Goal: Task Accomplishment & Management: Manage account settings

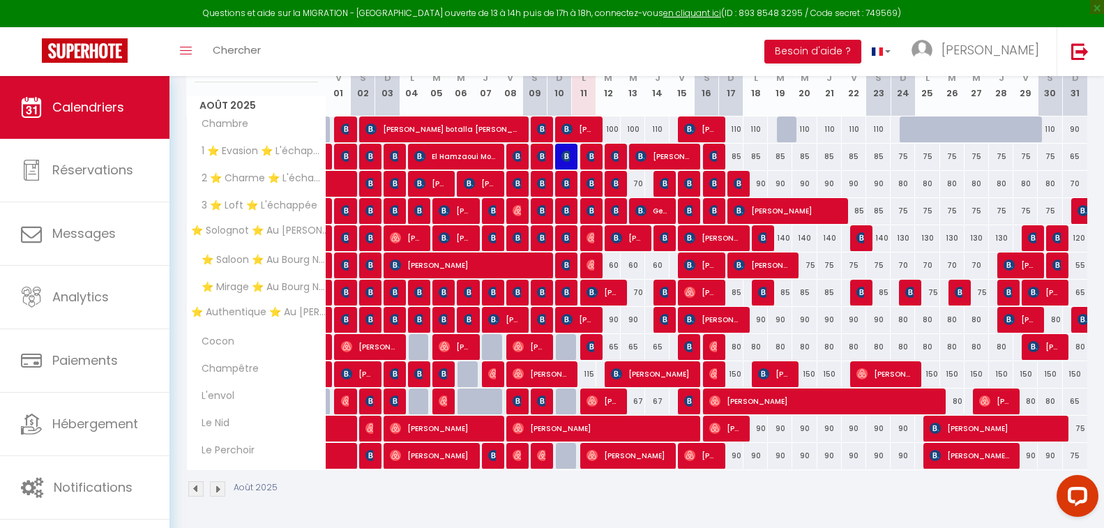
drag, startPoint x: 590, startPoint y: 54, endPoint x: 582, endPoint y: 54, distance: 8.4
click at [579, 54] on div "Toggle menubar Chercher BUTTON Besoin d'aide ? [PERSON_NAME] Équipe" at bounding box center [597, 51] width 992 height 49
drag, startPoint x: 572, startPoint y: 58, endPoint x: 551, endPoint y: 56, distance: 20.3
click at [551, 56] on div "Toggle menubar Chercher BUTTON Besoin d'aide ? [PERSON_NAME] Équipe" at bounding box center [597, 51] width 992 height 49
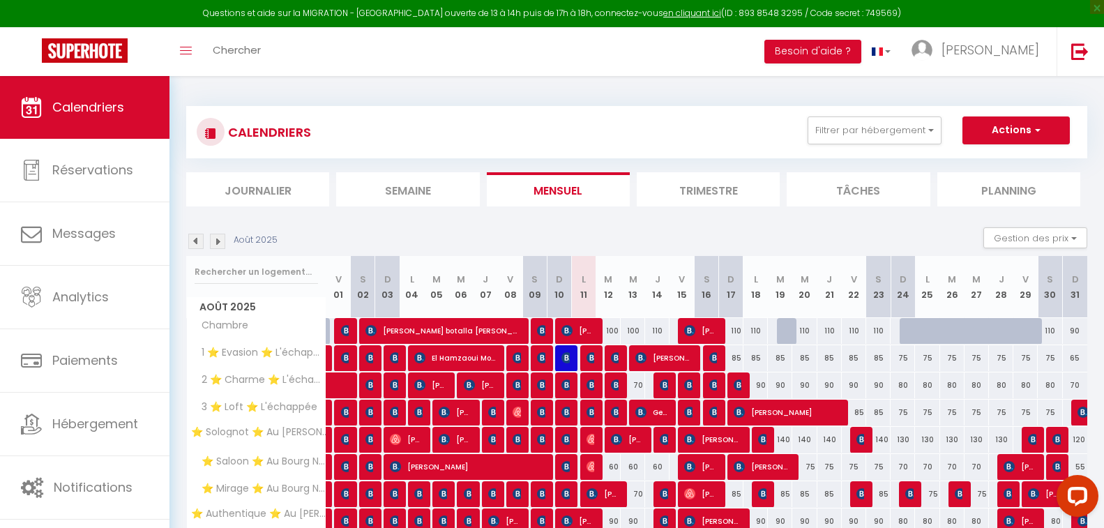
drag, startPoint x: 570, startPoint y: 135, endPoint x: 560, endPoint y: 128, distance: 12.6
click at [560, 128] on div "CALENDRIERS Filtrer par hébergement Orleans ⭐ Solognot ⭐ Au [PERSON_NAME][GEOGR…" at bounding box center [637, 131] width 880 height 31
click at [832, 133] on button "Filtrer par hébergement" at bounding box center [874, 130] width 134 height 28
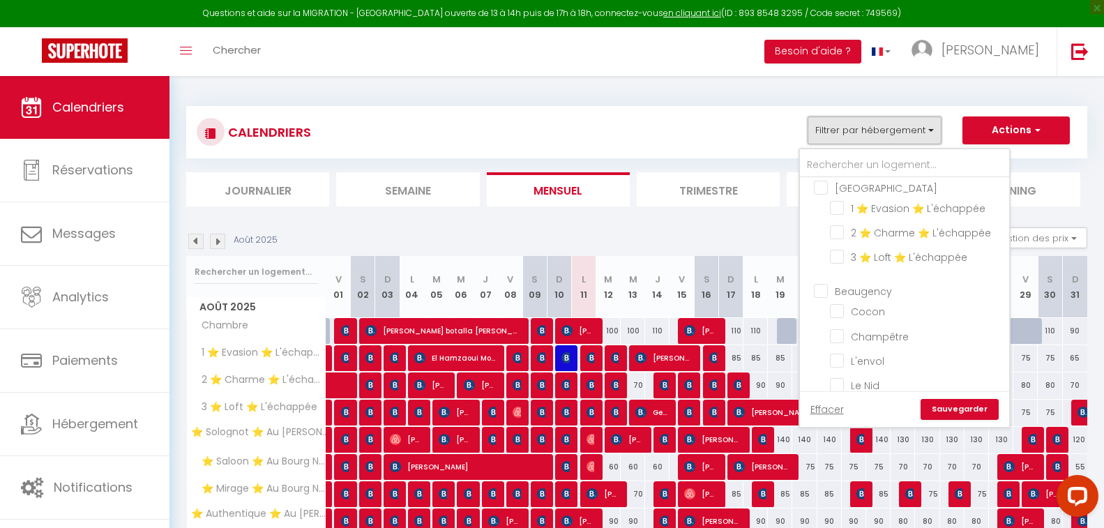
scroll to position [209, 0]
click at [821, 267] on input "Beaugency" at bounding box center [918, 274] width 209 height 14
checkbox input "true"
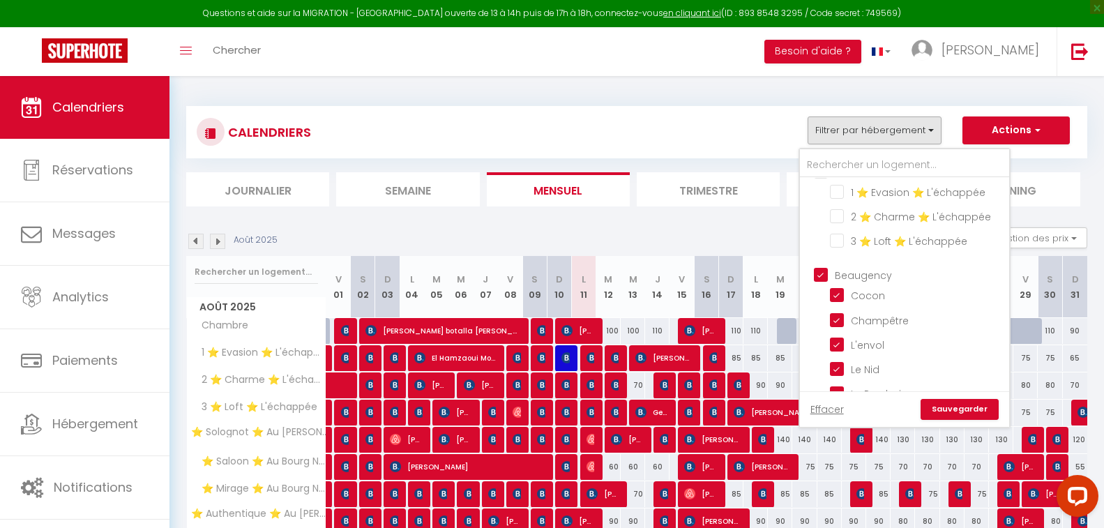
checkbox input "false"
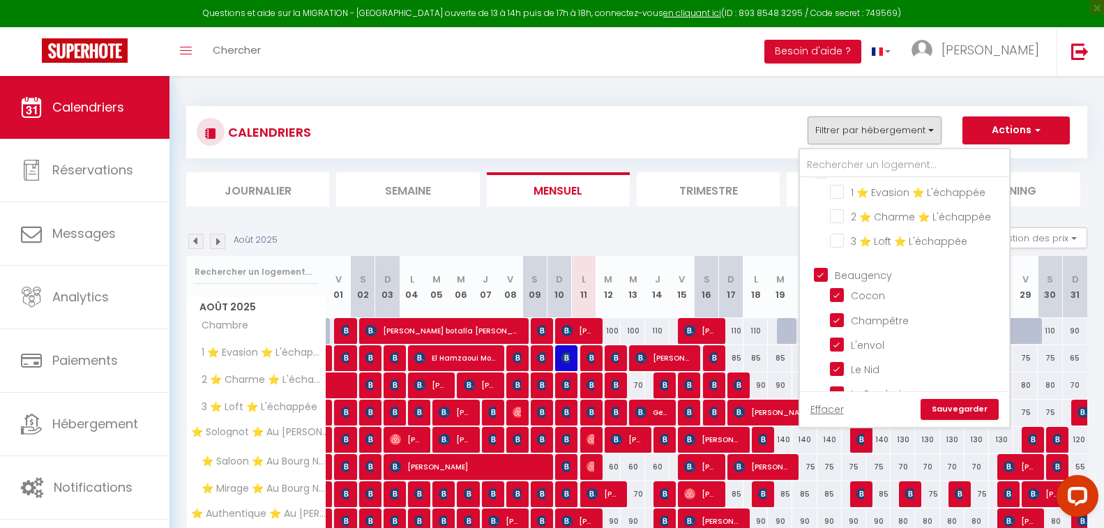
checkbox input "false"
checkbox input "true"
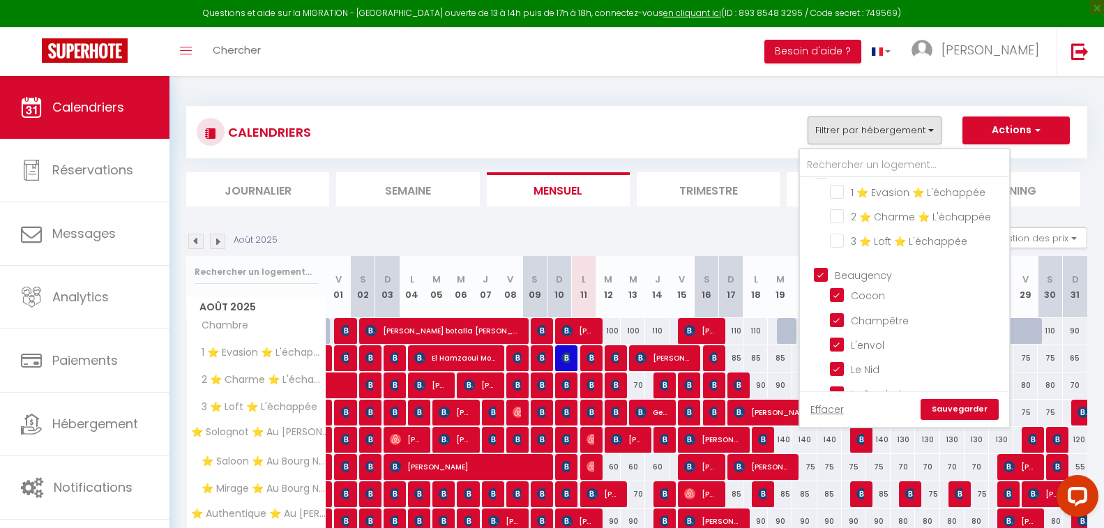
checkbox input "true"
checkbox input "false"
click at [952, 407] on link "Sauvegarder" at bounding box center [959, 409] width 78 height 21
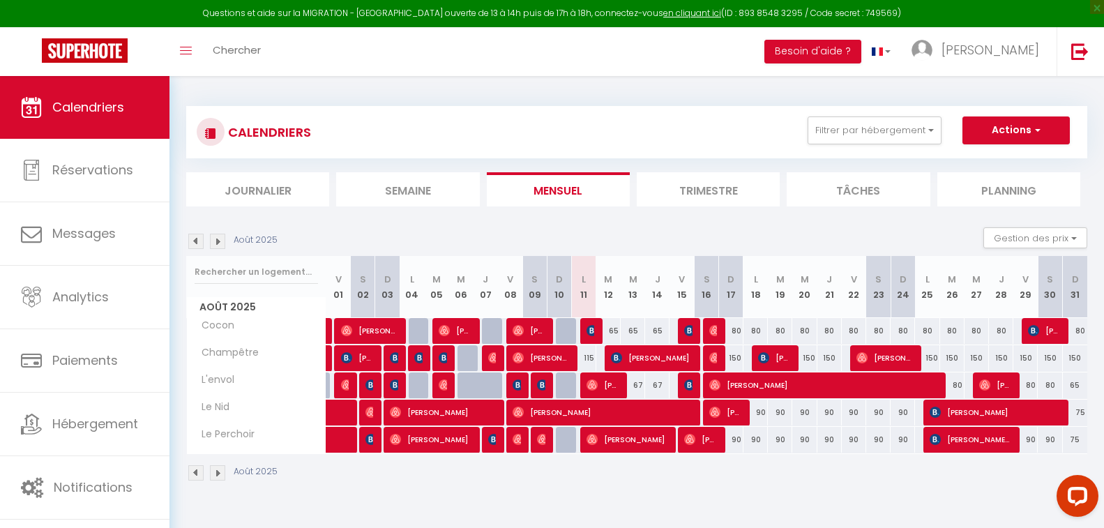
click at [193, 237] on img at bounding box center [195, 241] width 15 height 15
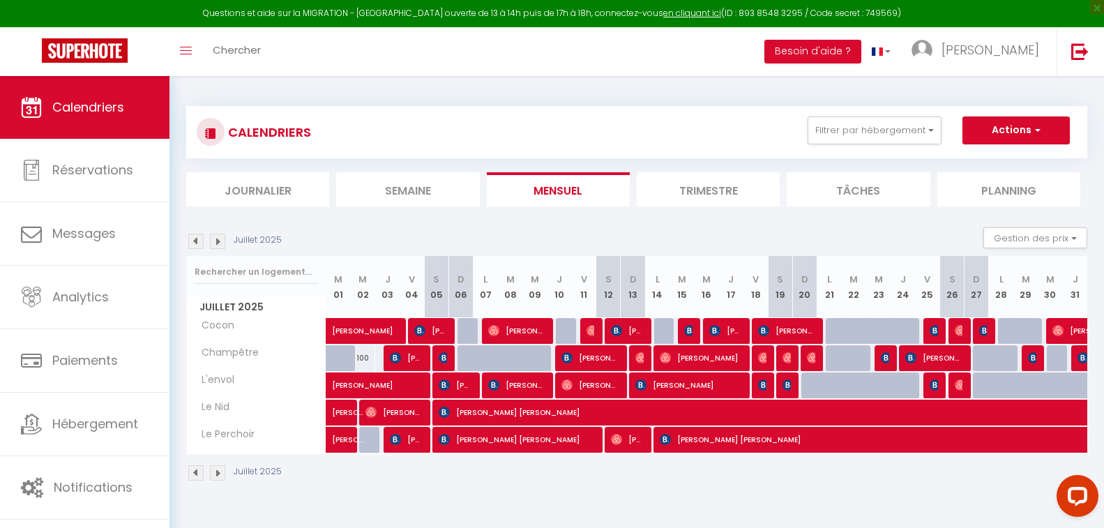
drag, startPoint x: 641, startPoint y: 125, endPoint x: 607, endPoint y: 120, distance: 34.5
click at [607, 120] on div "CALENDRIERS Filtrer par hébergement Orleans ⭐ Solognot ⭐ Au [PERSON_NAME][GEOGR…" at bounding box center [637, 131] width 880 height 31
drag, startPoint x: 618, startPoint y: 139, endPoint x: 601, endPoint y: 138, distance: 17.4
click at [601, 138] on div "CALENDRIERS Filtrer par hébergement Orleans ⭐ Solognot ⭐ Au [PERSON_NAME][GEOGR…" at bounding box center [637, 131] width 880 height 31
drag, startPoint x: 562, startPoint y: 137, endPoint x: 559, endPoint y: 128, distance: 9.5
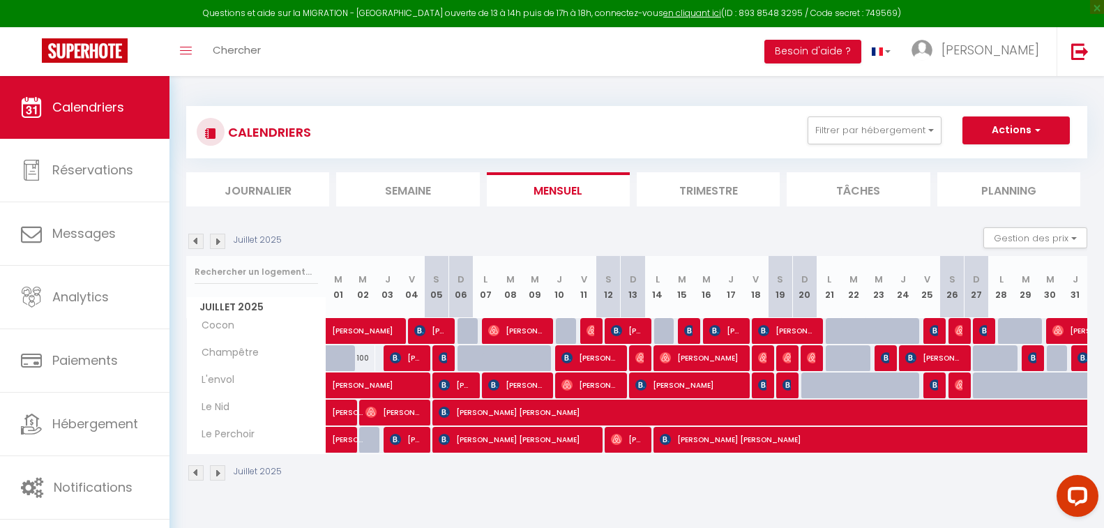
click at [559, 128] on div "CALENDRIERS Filtrer par hébergement Orleans ⭐ Solognot ⭐ Au [PERSON_NAME][GEOGR…" at bounding box center [637, 131] width 880 height 31
click at [564, 134] on div "CALENDRIERS Filtrer par hébergement Orleans ⭐ Solognot ⭐ Au [PERSON_NAME][GEOGR…" at bounding box center [637, 131] width 880 height 31
click at [567, 135] on div "CALENDRIERS Filtrer par hébergement Orleans ⭐ Solognot ⭐ Au [PERSON_NAME][GEOGR…" at bounding box center [637, 131] width 880 height 31
drag, startPoint x: 572, startPoint y: 139, endPoint x: 570, endPoint y: 132, distance: 7.3
click at [570, 132] on div "CALENDRIERS Filtrer par hébergement Orleans ⭐ Solognot ⭐ Au [PERSON_NAME][GEOGR…" at bounding box center [637, 131] width 880 height 31
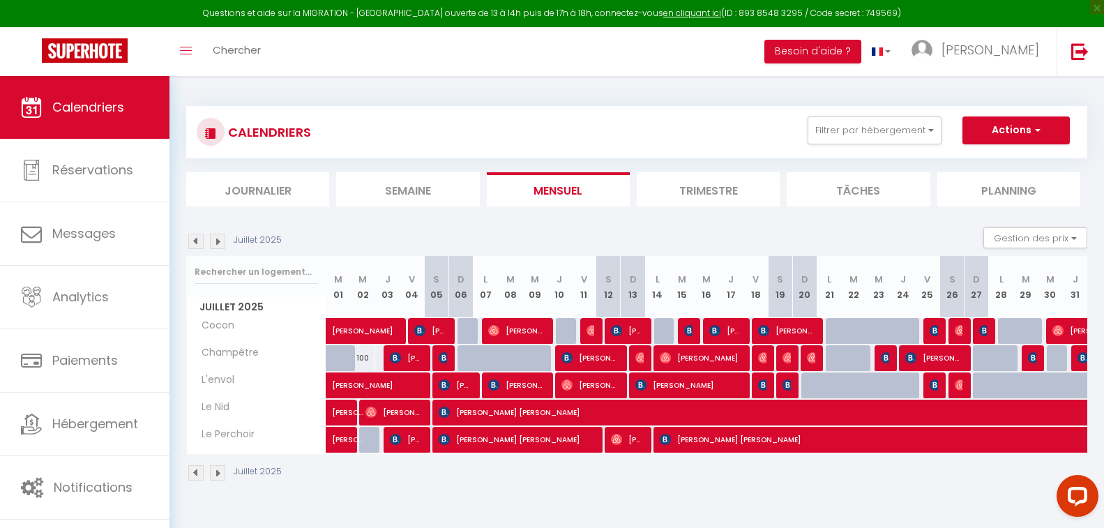
click at [563, 132] on div "CALENDRIERS Filtrer par hébergement Orleans ⭐ Solognot ⭐ Au [PERSON_NAME][GEOGR…" at bounding box center [637, 131] width 880 height 31
drag, startPoint x: 572, startPoint y: 140, endPoint x: 566, endPoint y: 137, distance: 7.2
click at [567, 137] on div "CALENDRIERS Filtrer par hébergement Orleans ⭐ Solognot ⭐ Au [PERSON_NAME][GEOGR…" at bounding box center [637, 131] width 880 height 31
click at [562, 136] on div "CALENDRIERS Filtrer par hébergement Orleans ⭐ Solognot ⭐ Au [PERSON_NAME][GEOGR…" at bounding box center [637, 131] width 880 height 31
drag, startPoint x: 562, startPoint y: 136, endPoint x: 551, endPoint y: 130, distance: 12.2
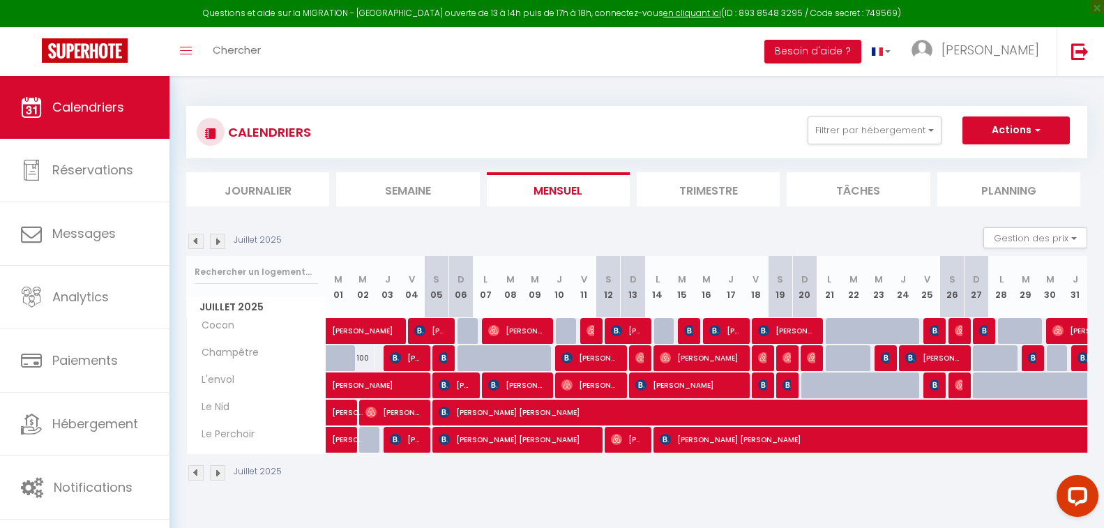
click at [551, 130] on div "CALENDRIERS Filtrer par hébergement Orleans ⭐ Solognot ⭐ Au [PERSON_NAME][GEOGR…" at bounding box center [637, 131] width 880 height 31
click at [565, 139] on div "CALENDRIERS Filtrer par hébergement Orleans ⭐ Solognot ⭐ Au [PERSON_NAME][GEOGR…" at bounding box center [637, 131] width 880 height 31
drag, startPoint x: 561, startPoint y: 139, endPoint x: 554, endPoint y: 131, distance: 10.9
click at [554, 131] on div "CALENDRIERS Filtrer par hébergement Orleans ⭐ Solognot ⭐ Au [PERSON_NAME][GEOGR…" at bounding box center [637, 131] width 880 height 31
drag, startPoint x: 570, startPoint y: 137, endPoint x: 561, endPoint y: 135, distance: 10.0
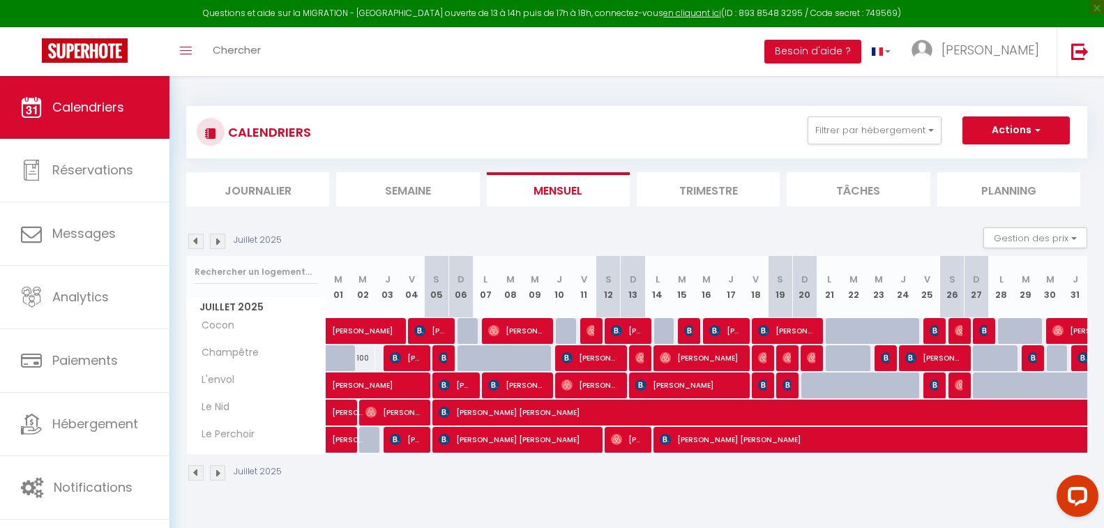
click at [561, 135] on div "CALENDRIERS Filtrer par hébergement Orleans ⭐ Solognot ⭐ Au [PERSON_NAME][GEOGR…" at bounding box center [637, 131] width 880 height 31
click at [563, 137] on div "CALENDRIERS Filtrer par hébergement Orleans ⭐ Solognot ⭐ Au [PERSON_NAME][GEOGR…" at bounding box center [637, 131] width 880 height 31
click at [858, 135] on button "Filtrer par hébergement" at bounding box center [874, 130] width 134 height 28
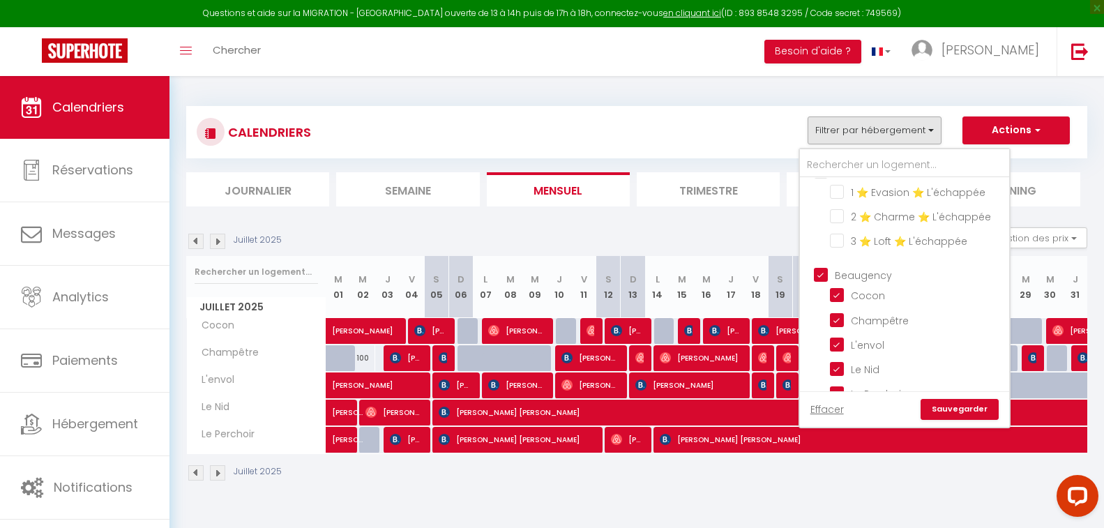
click at [821, 267] on input "Beaugency" at bounding box center [918, 274] width 209 height 14
checkbox input "false"
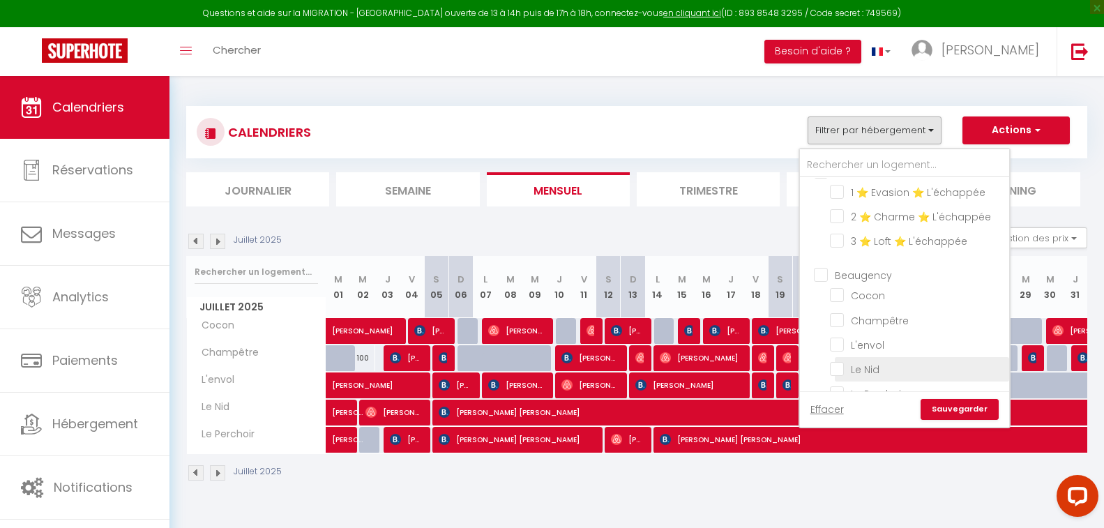
checkbox input "false"
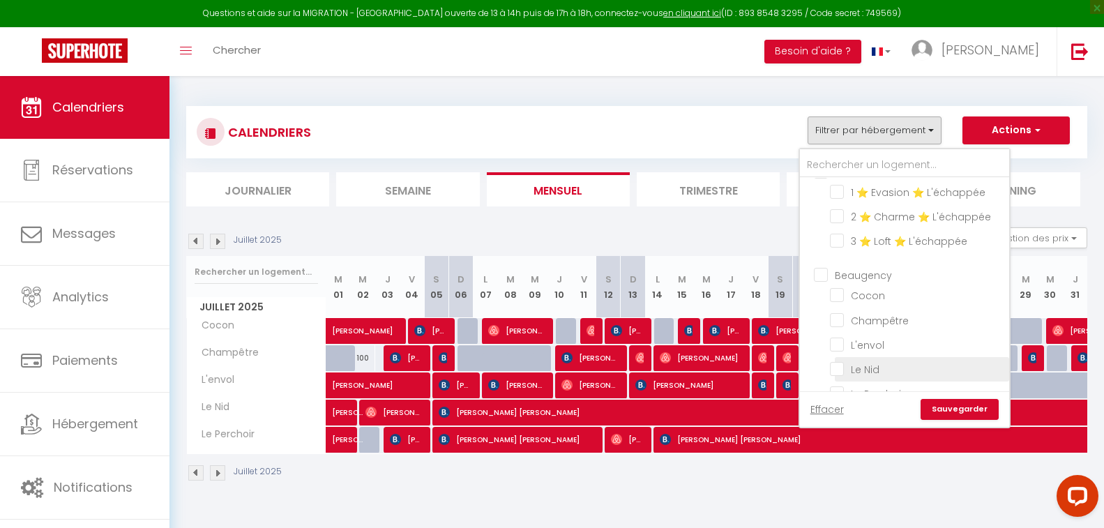
checkbox input "false"
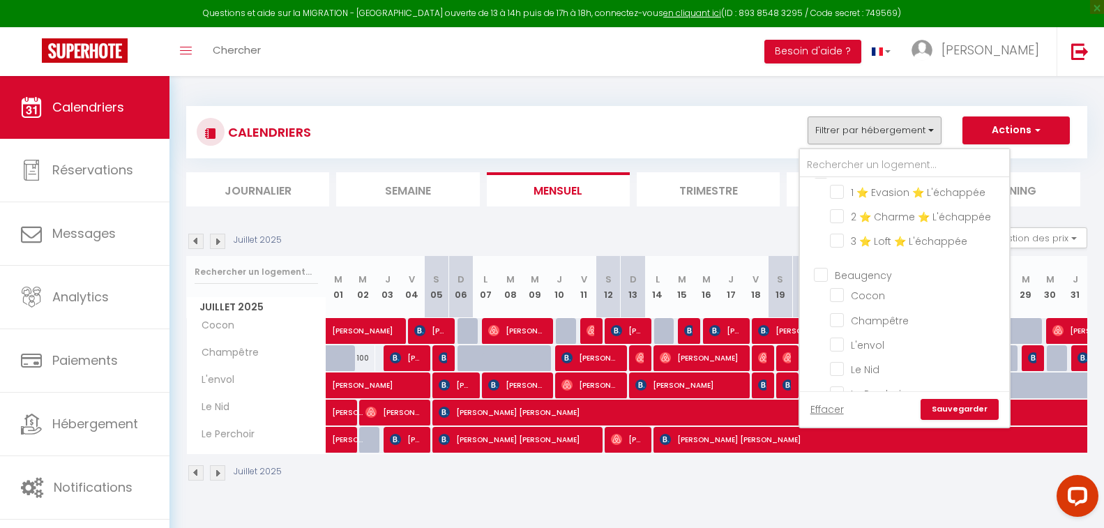
click at [951, 400] on link "Sauvegarder" at bounding box center [959, 409] width 78 height 21
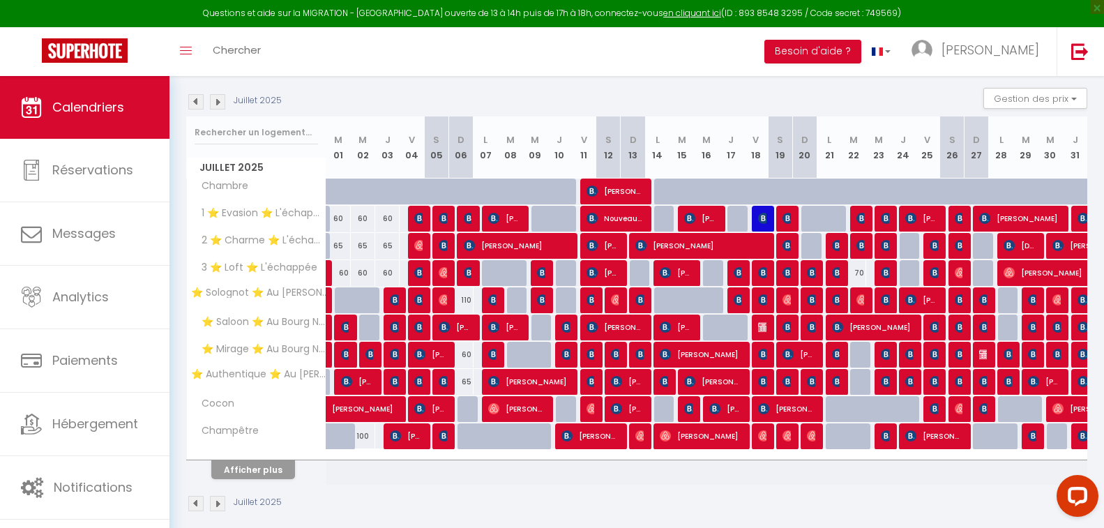
click at [218, 103] on img at bounding box center [217, 101] width 15 height 15
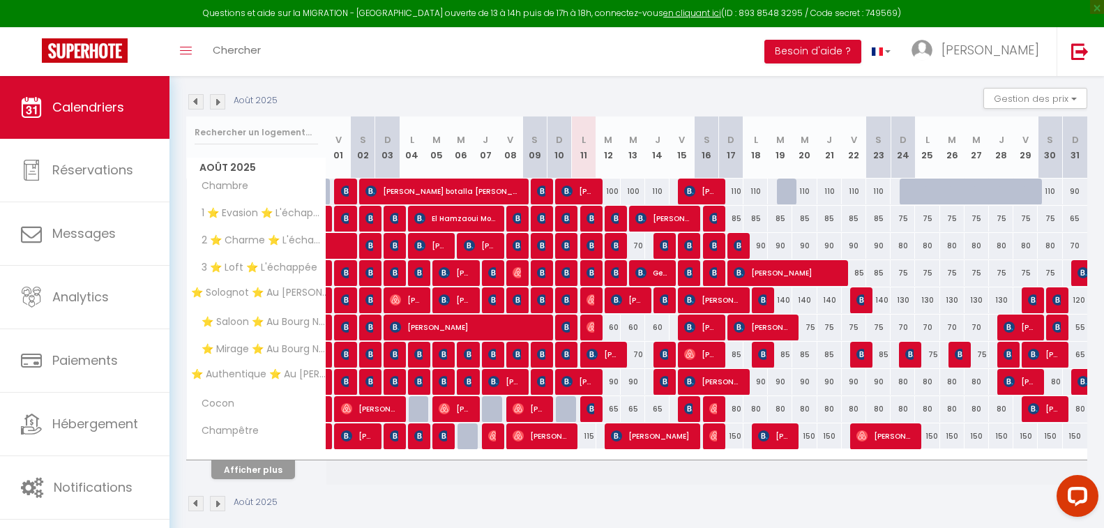
scroll to position [154, 0]
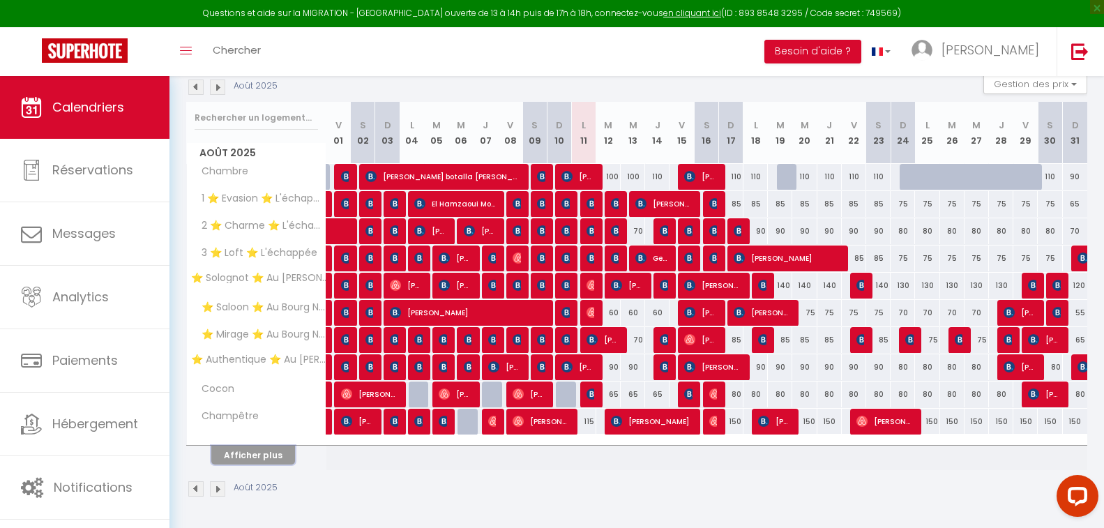
click at [255, 451] on button "Afficher plus" at bounding box center [253, 454] width 84 height 19
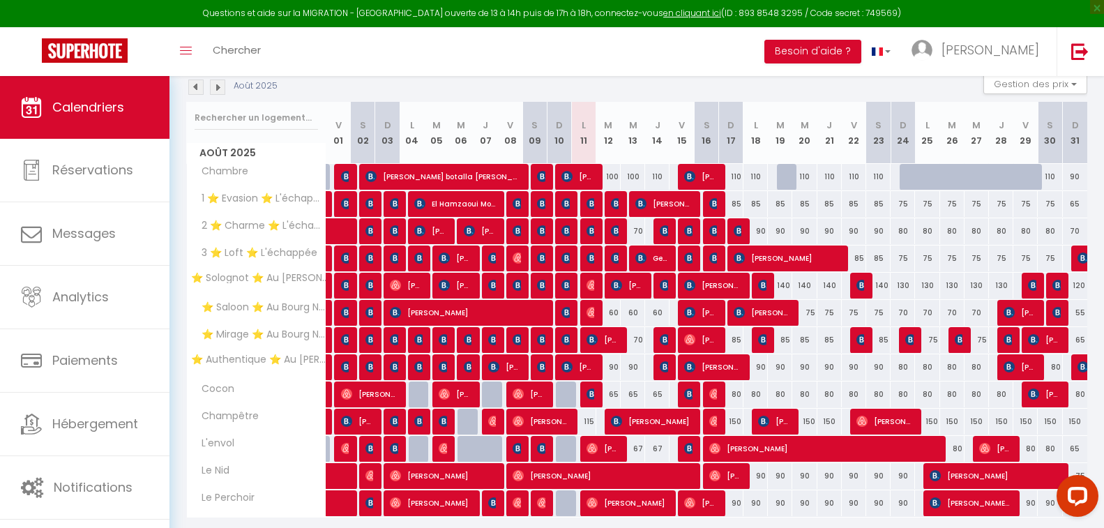
drag, startPoint x: 614, startPoint y: 80, endPoint x: 593, endPoint y: 70, distance: 23.1
click at [593, 70] on div "Toggle menubar Chercher BUTTON Besoin d'aide ? [PERSON_NAME] Équipe" at bounding box center [597, 51] width 992 height 49
click at [555, 79] on div "Août 2025 Gestion des prix Nb Nuits minimum Règles Disponibilité" at bounding box center [636, 87] width 901 height 29
drag, startPoint x: 567, startPoint y: 91, endPoint x: 559, endPoint y: 89, distance: 8.2
click at [559, 89] on div "Août 2025 Gestion des prix Nb Nuits minimum Règles Disponibilité" at bounding box center [636, 87] width 901 height 29
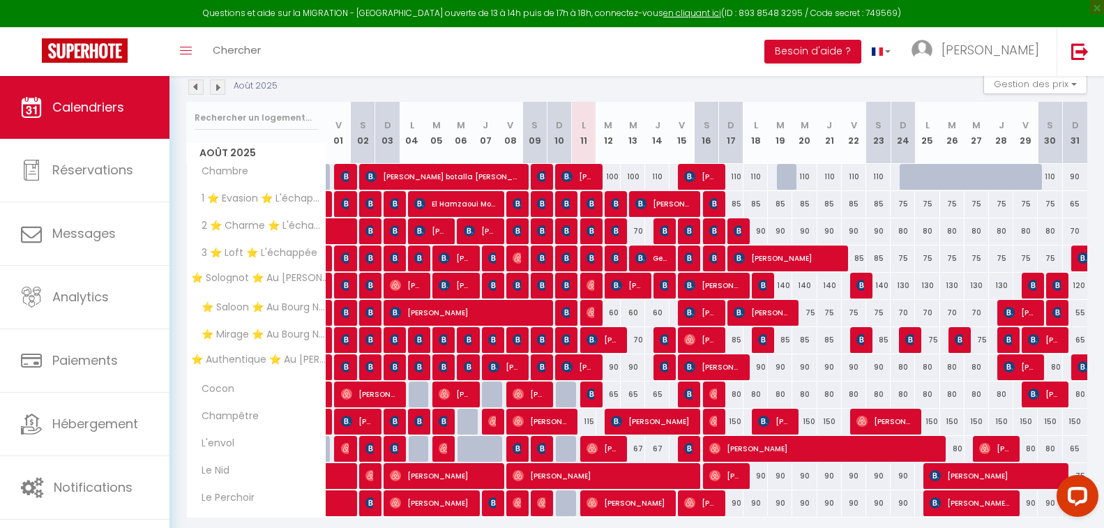
click at [560, 91] on div "Août 2025 Gestion des prix Nb Nuits minimum Règles Disponibilité" at bounding box center [636, 87] width 901 height 29
click at [558, 89] on div "Août 2025 Gestion des prix Nb Nuits minimum Règles Disponibilité" at bounding box center [636, 87] width 901 height 29
drag, startPoint x: 563, startPoint y: 90, endPoint x: 554, endPoint y: 89, distance: 8.5
click at [554, 89] on div "Août 2025 Gestion des prix Nb Nuits minimum Règles Disponibilité" at bounding box center [636, 87] width 901 height 29
drag, startPoint x: 530, startPoint y: 79, endPoint x: 512, endPoint y: 77, distance: 17.6
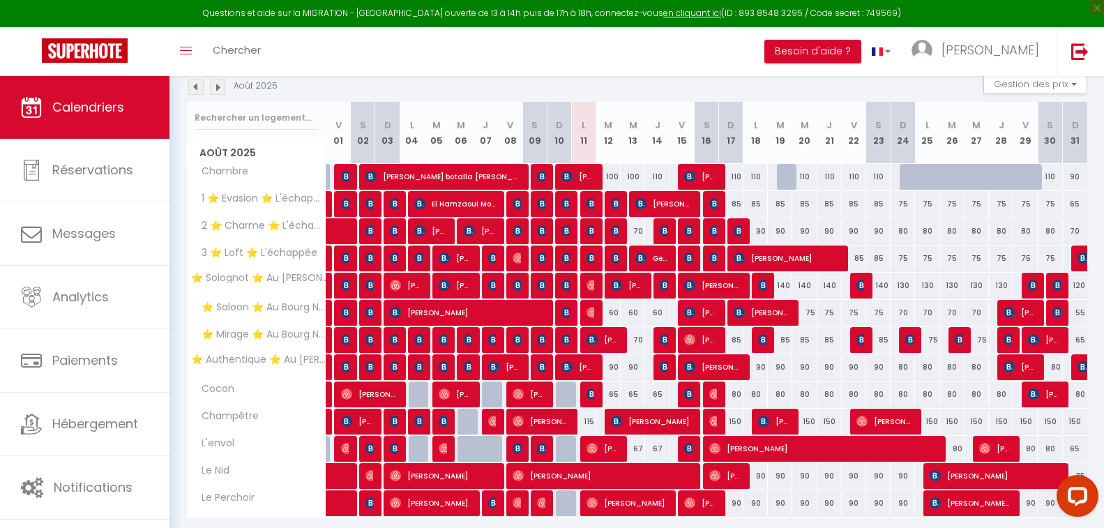
click at [518, 79] on div "Août 2025 Gestion des prix Nb Nuits minimum Règles Disponibilité" at bounding box center [636, 87] width 901 height 29
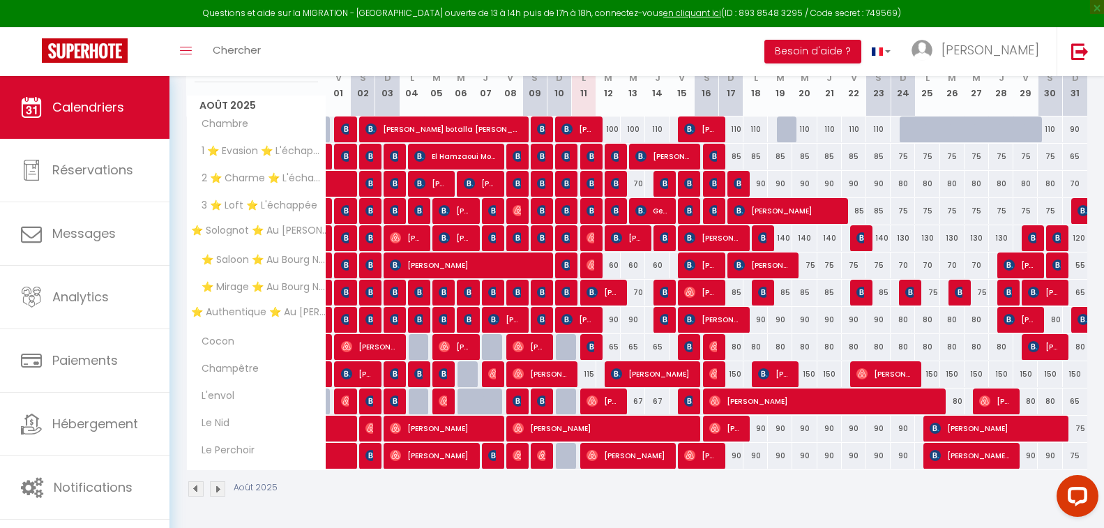
scroll to position [132, 0]
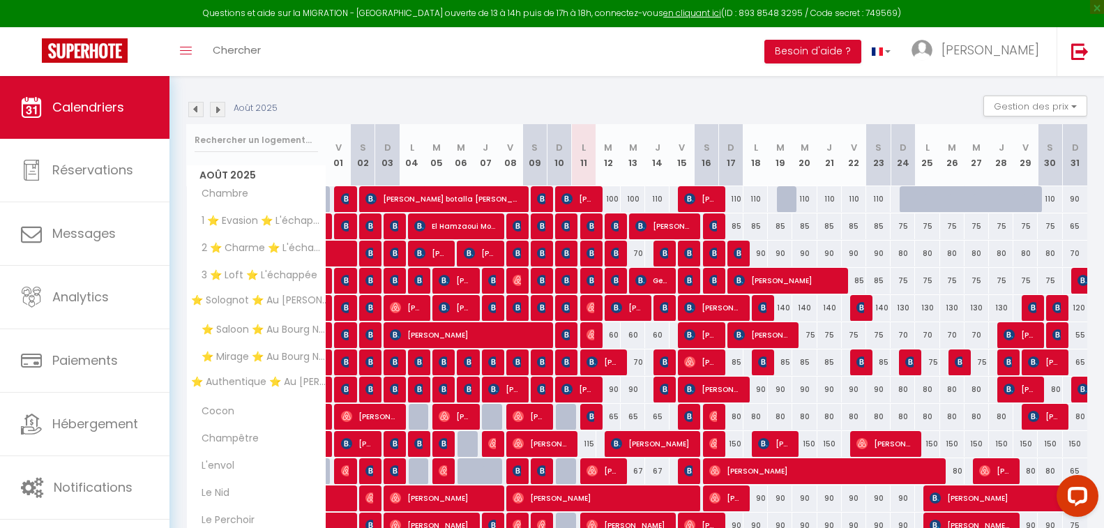
drag, startPoint x: 560, startPoint y: 98, endPoint x: 541, endPoint y: 98, distance: 18.8
click at [541, 98] on div "Août 2025 Gestion des prix Nb Nuits minimum Règles Disponibilité" at bounding box center [636, 110] width 901 height 29
click at [536, 105] on div "Août 2025 Gestion des prix Nb Nuits minimum Règles Disponibilité" at bounding box center [636, 110] width 901 height 29
click at [558, 98] on div "Août 2025 Gestion des prix Nb Nuits minimum Règles Disponibilité" at bounding box center [636, 110] width 901 height 29
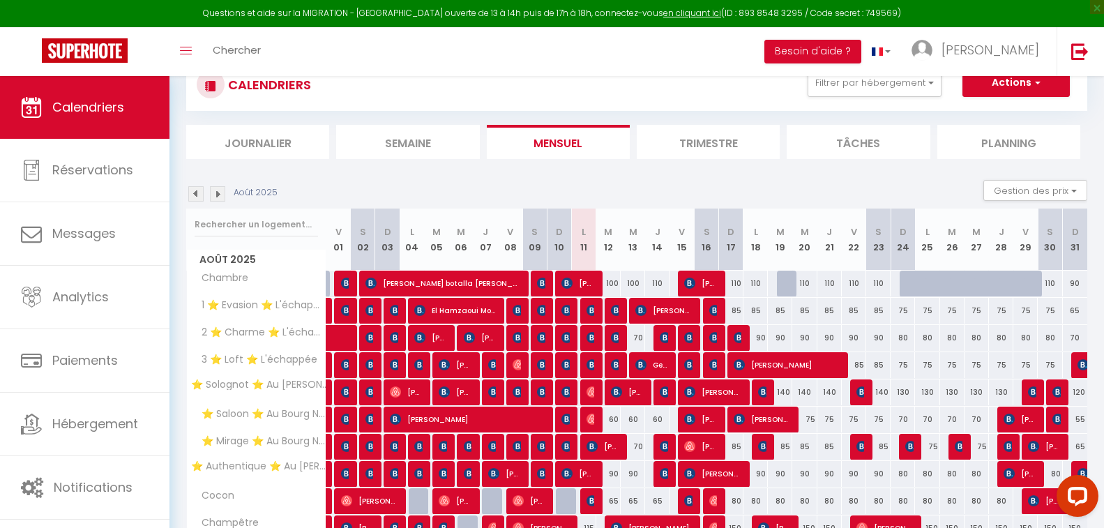
scroll to position [201, 0]
